Goal: Find specific page/section: Find specific page/section

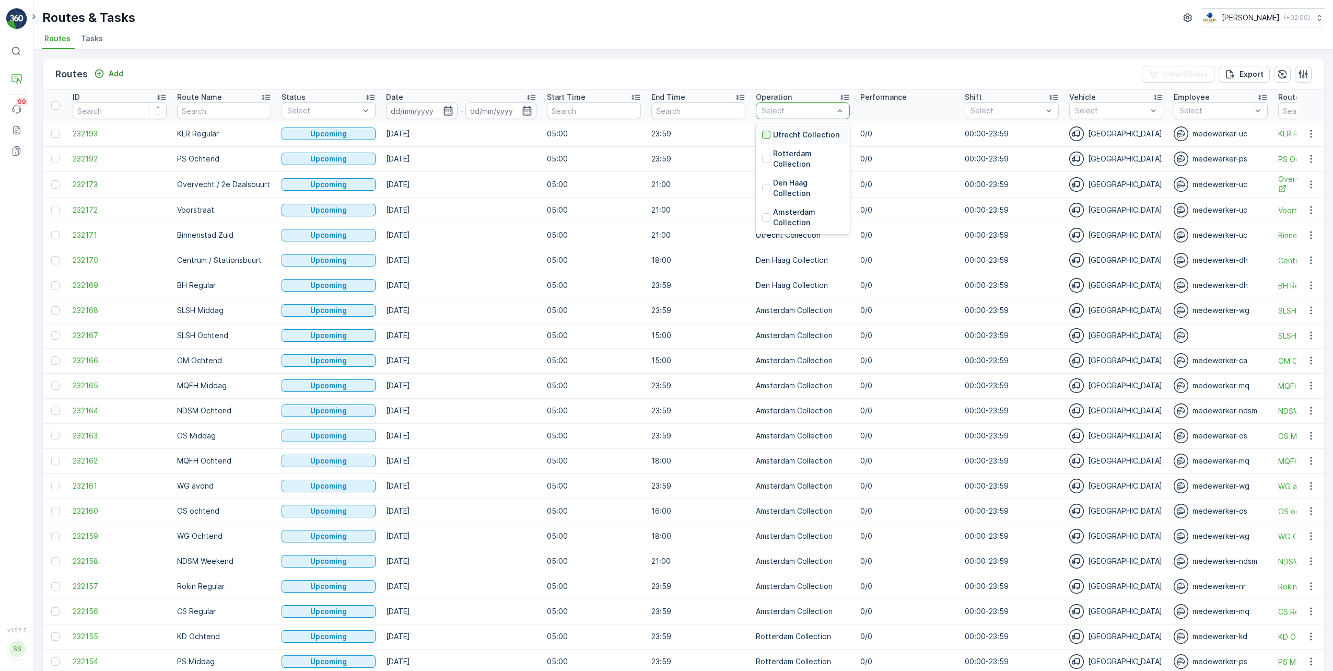
click at [496, 137] on div at bounding box center [766, 135] width 8 height 8
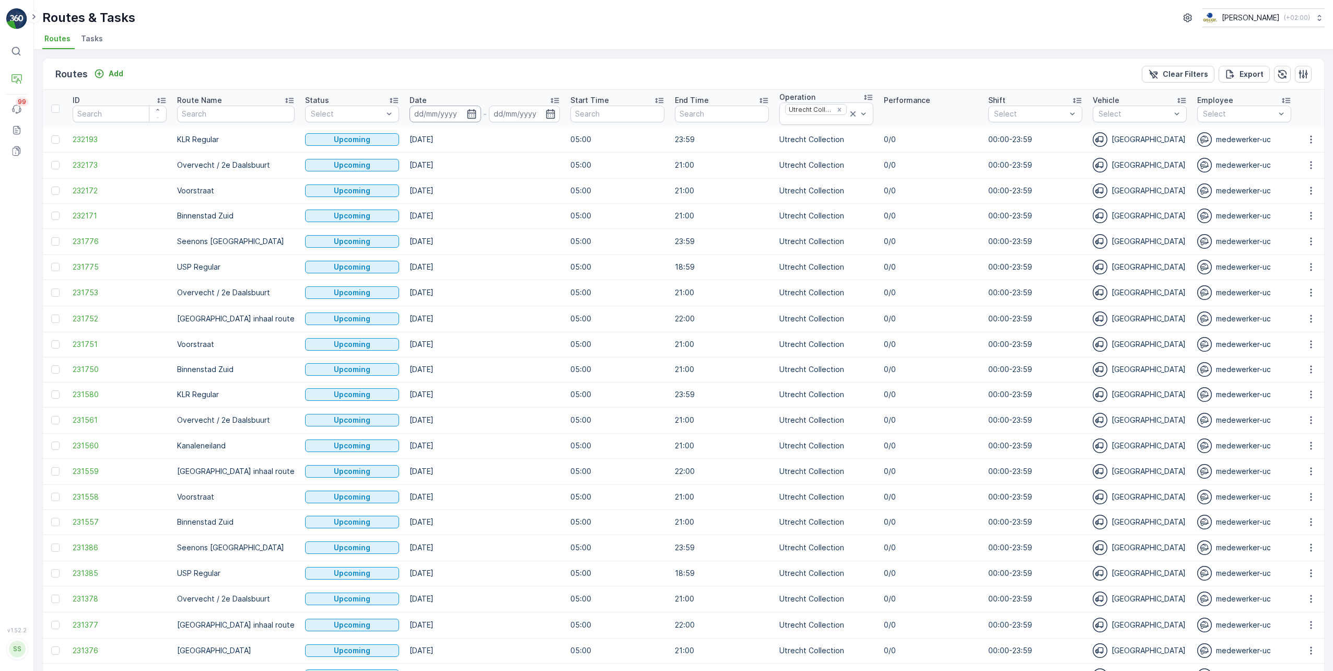
click at [423, 112] on input at bounding box center [446, 114] width 72 height 17
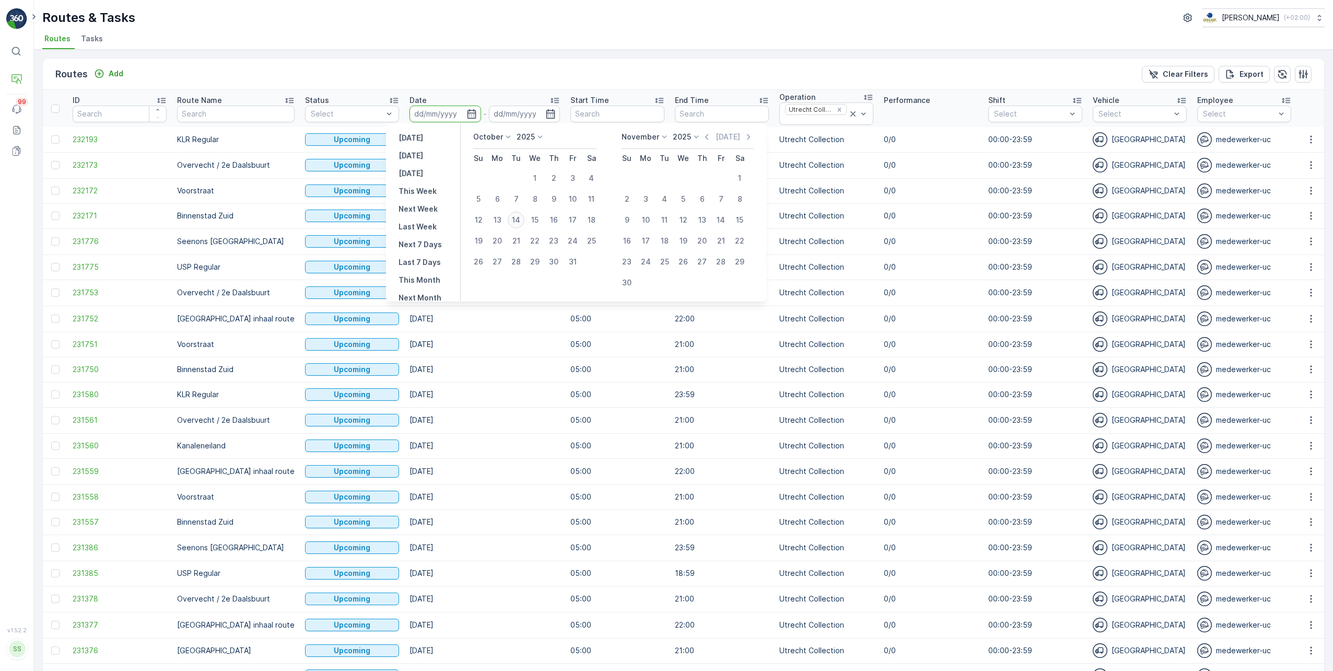
click at [496, 221] on div "14" at bounding box center [516, 220] width 17 height 17
type input "[DATE]"
click at [496, 118] on div "[DATE]" at bounding box center [525, 114] width 72 height 17
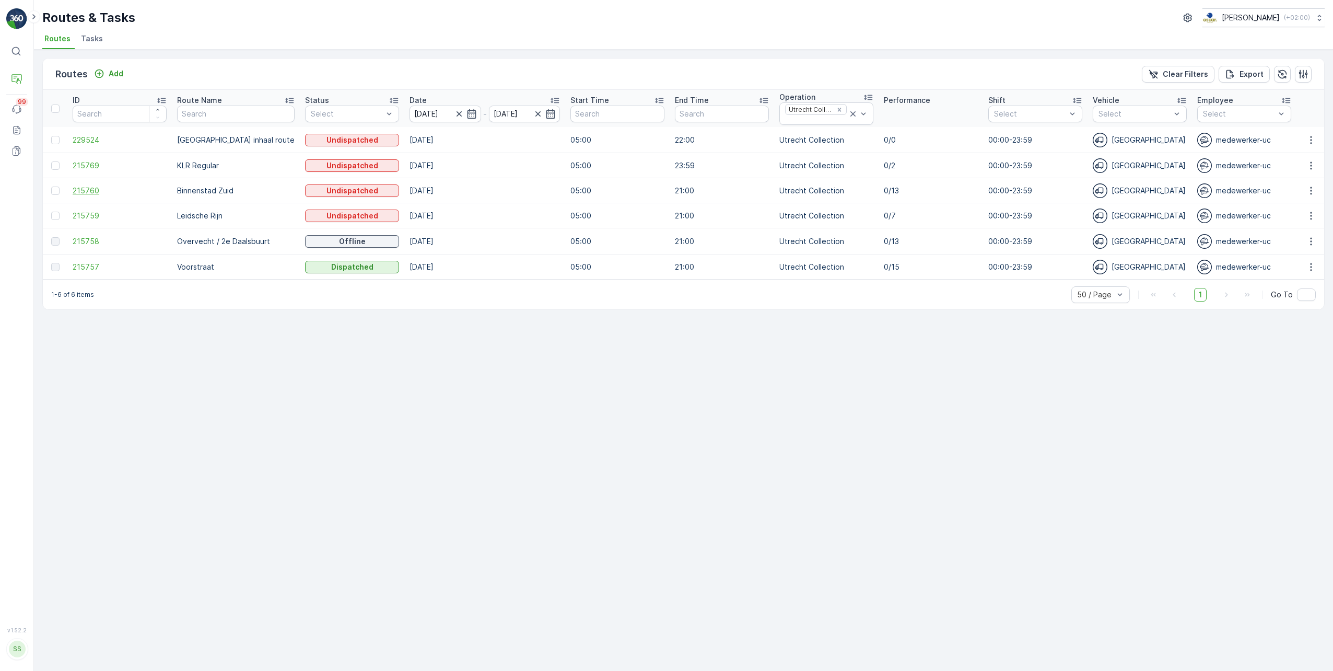
click at [83, 185] on span "215760" at bounding box center [120, 190] width 94 height 10
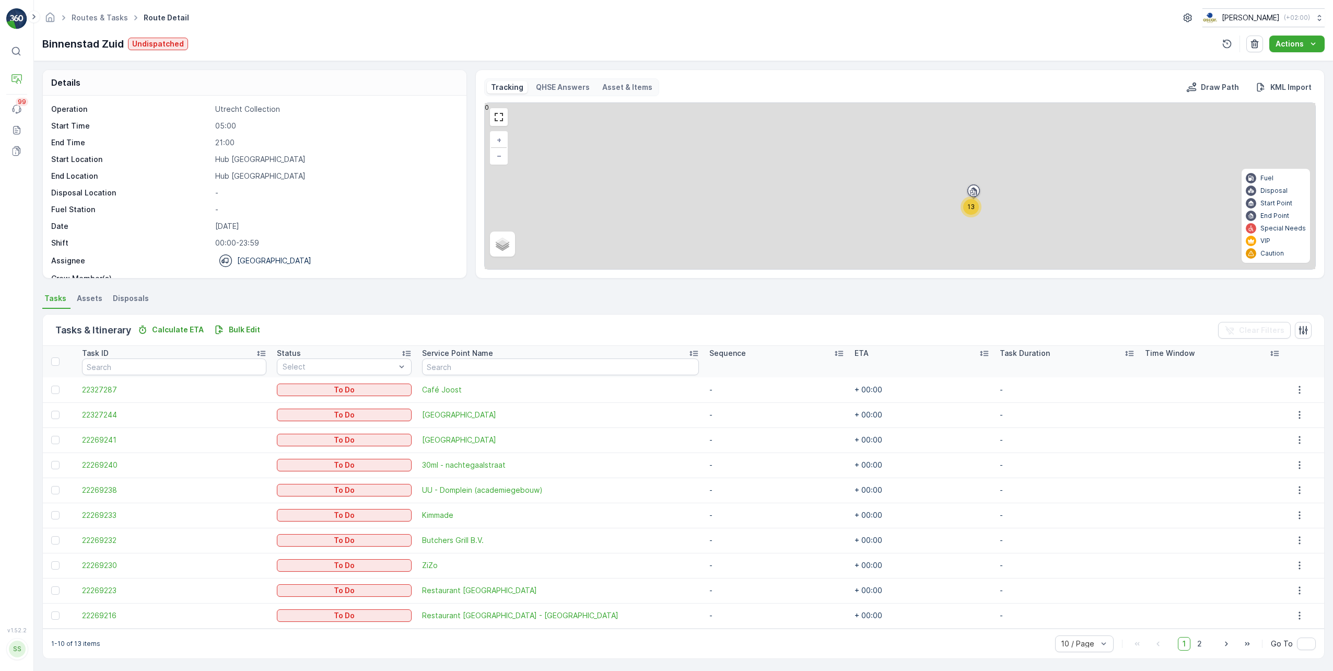
scroll to position [2, 0]
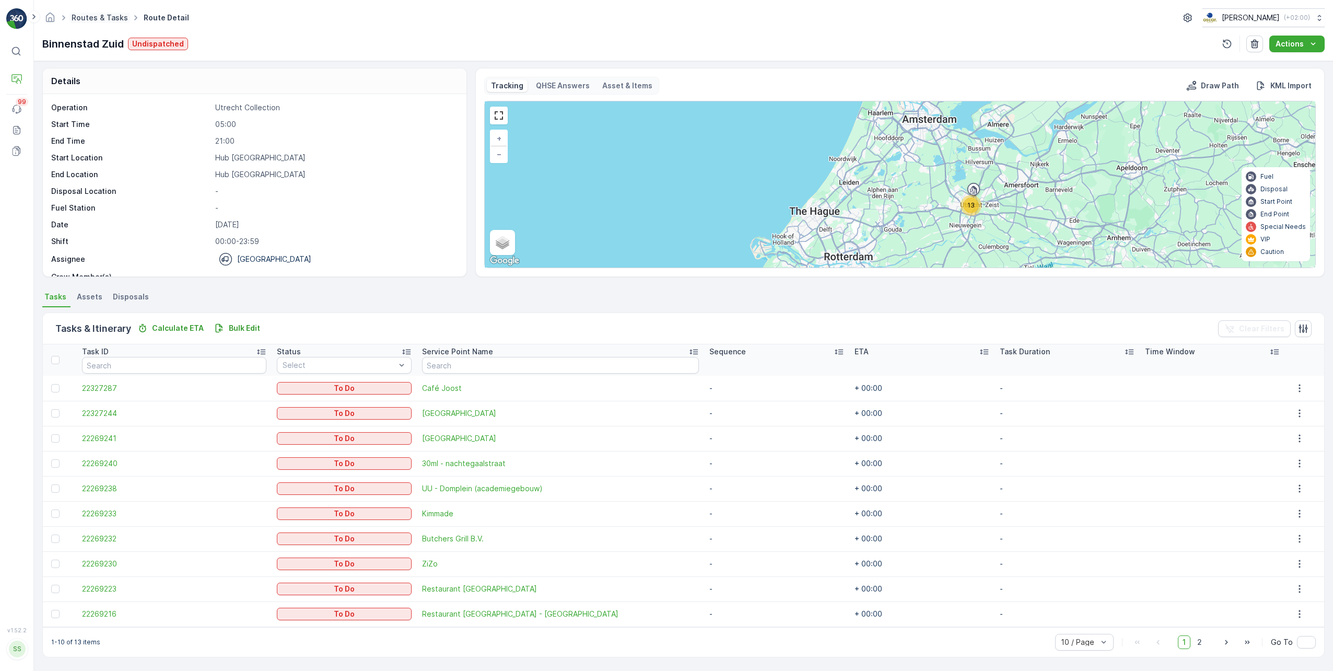
click at [88, 19] on link "Routes & Tasks" at bounding box center [100, 17] width 56 height 9
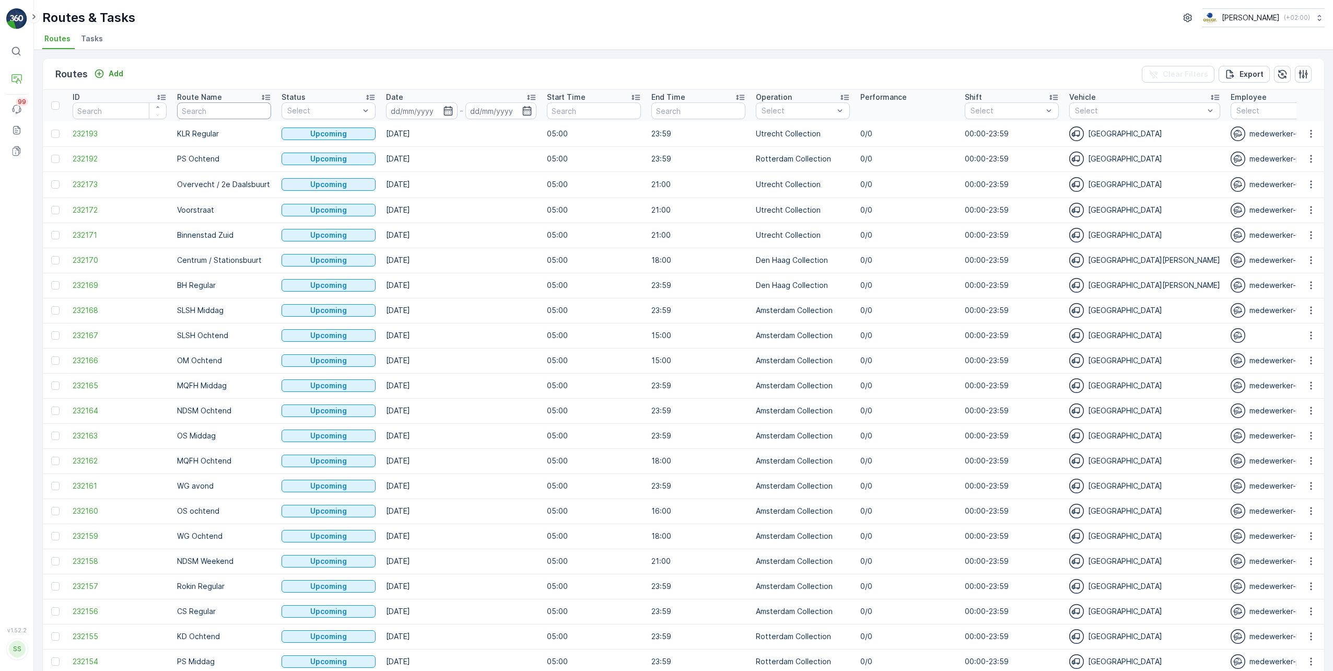
click at [203, 109] on input "text" at bounding box center [224, 110] width 94 height 17
click at [449, 111] on icon "button" at bounding box center [448, 111] width 10 height 10
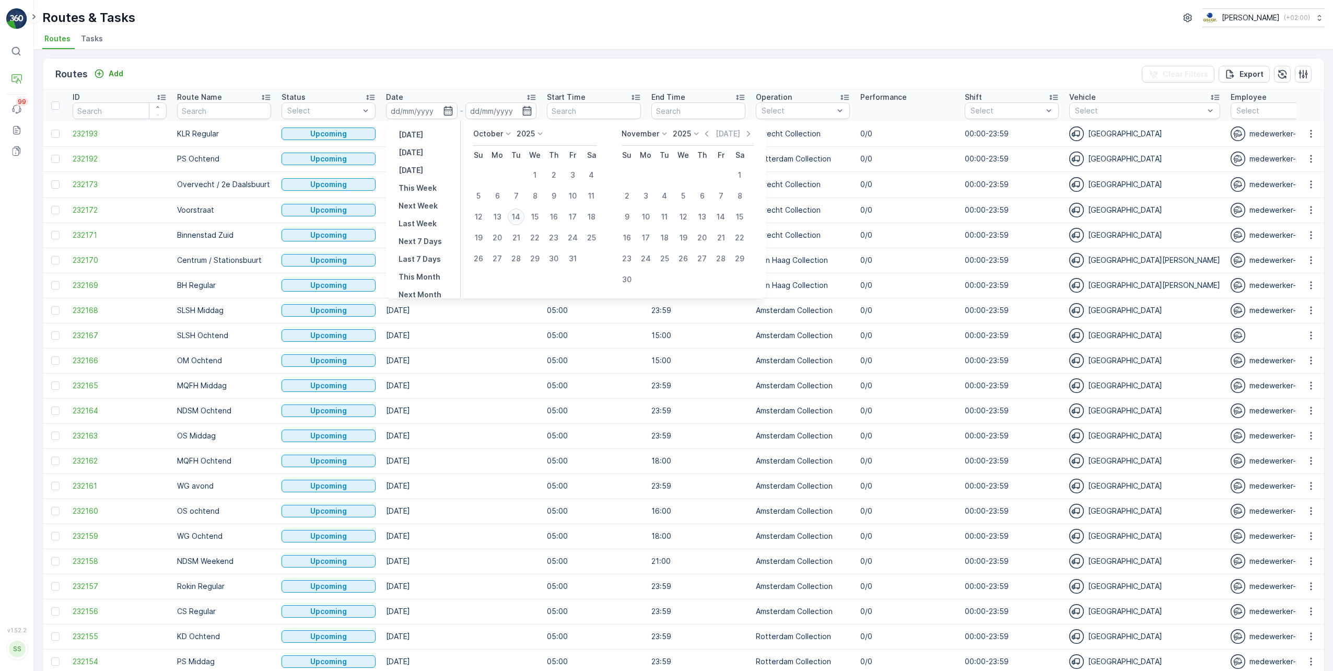
click at [516, 215] on div "14" at bounding box center [516, 216] width 17 height 17
type input "[DATE]"
click at [588, 114] on input "text" at bounding box center [594, 110] width 94 height 17
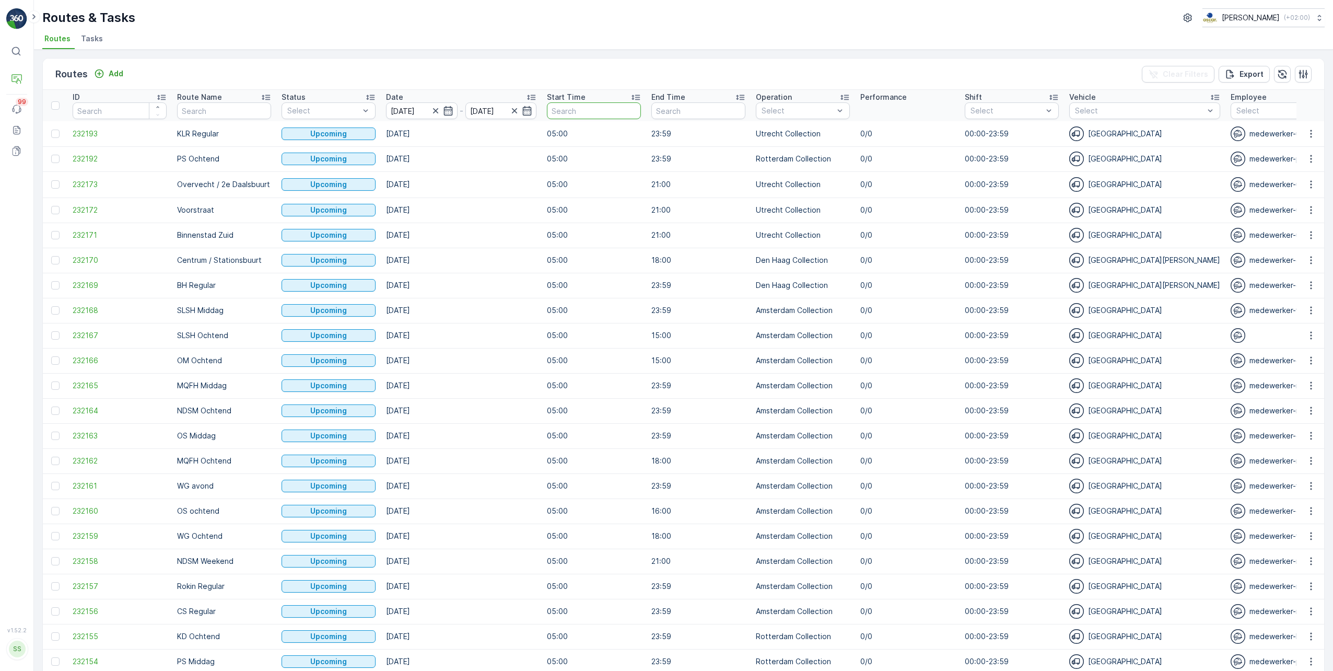
type input "[DATE]"
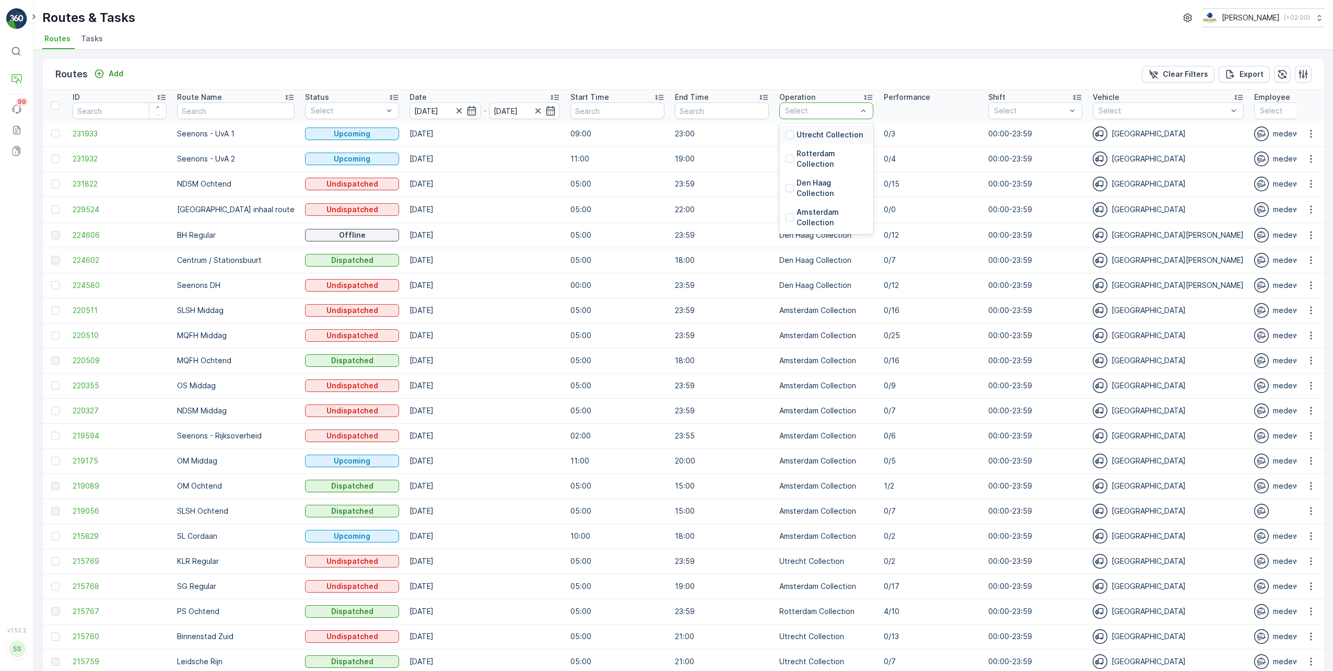
click at [786, 136] on div "Utrecht Collection" at bounding box center [824, 135] width 77 height 10
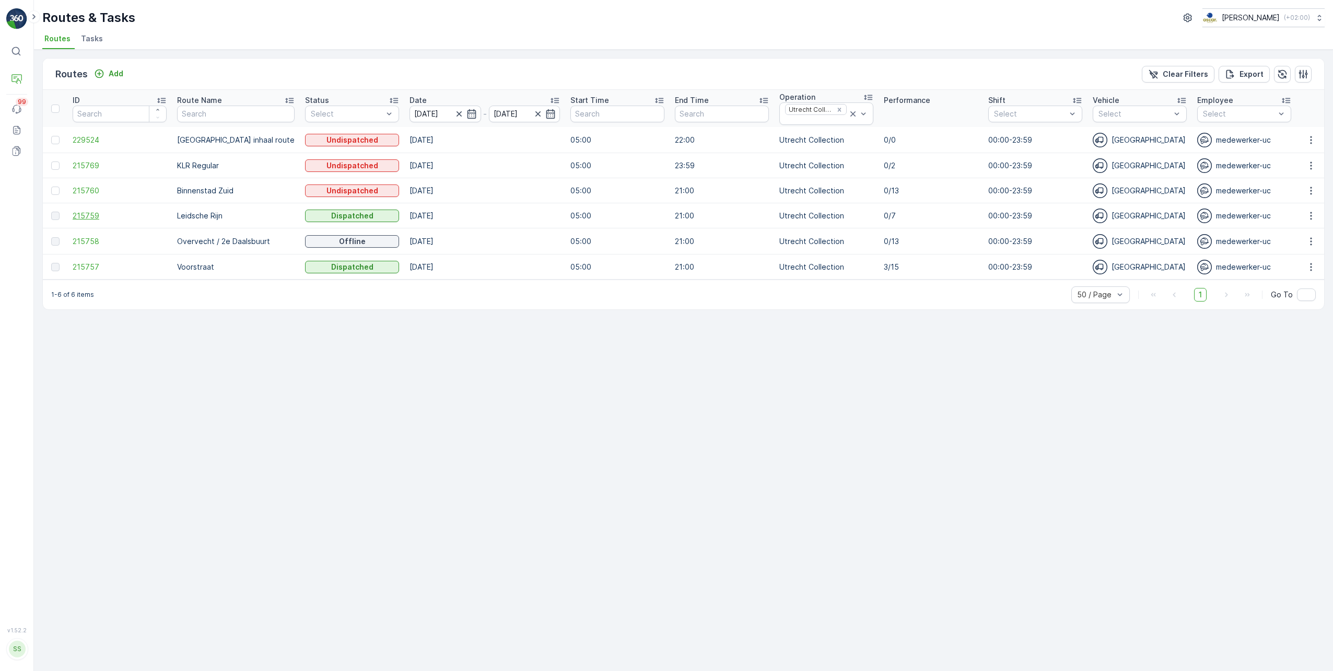
click at [88, 216] on span "215759" at bounding box center [120, 216] width 94 height 10
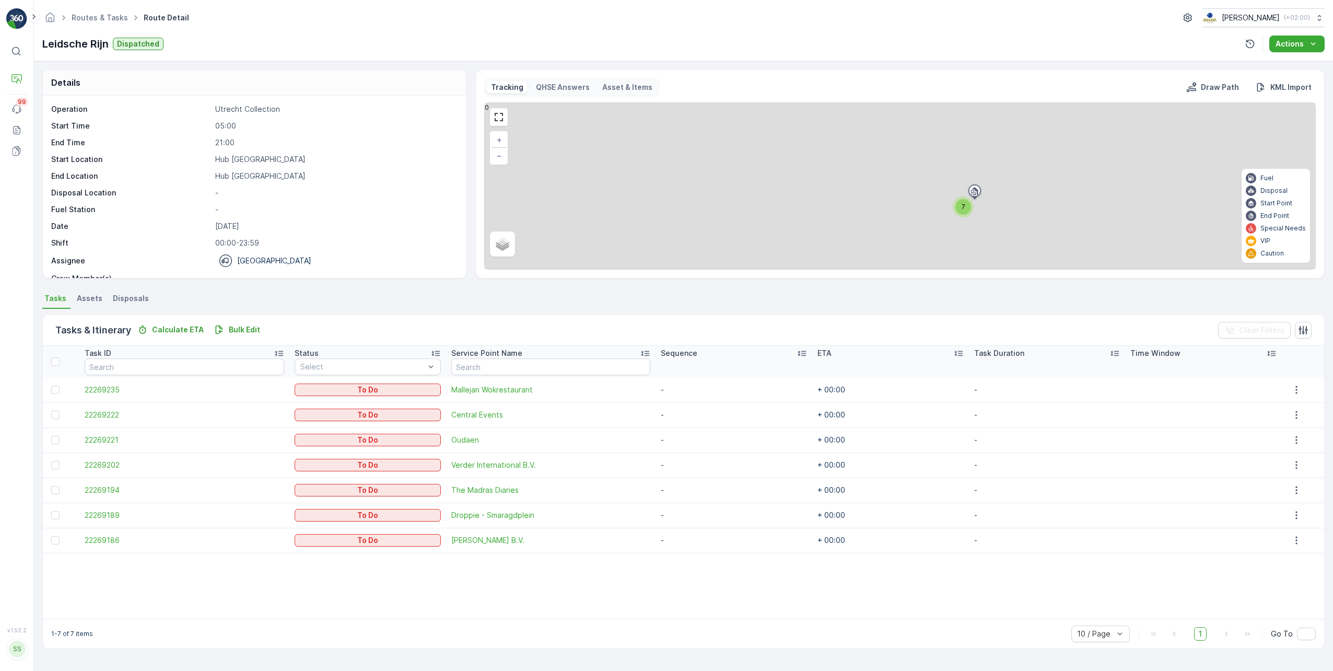
click at [613, 84] on p "Asset & Items" at bounding box center [627, 87] width 50 height 10
